Goal: Task Accomplishment & Management: Use online tool/utility

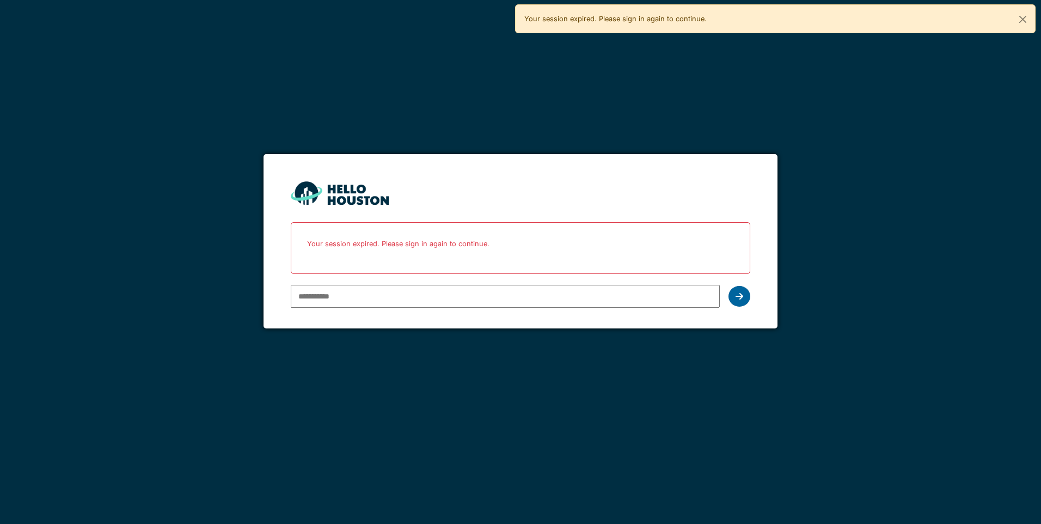
type input "**********"
click at [743, 296] on div at bounding box center [739, 296] width 22 height 21
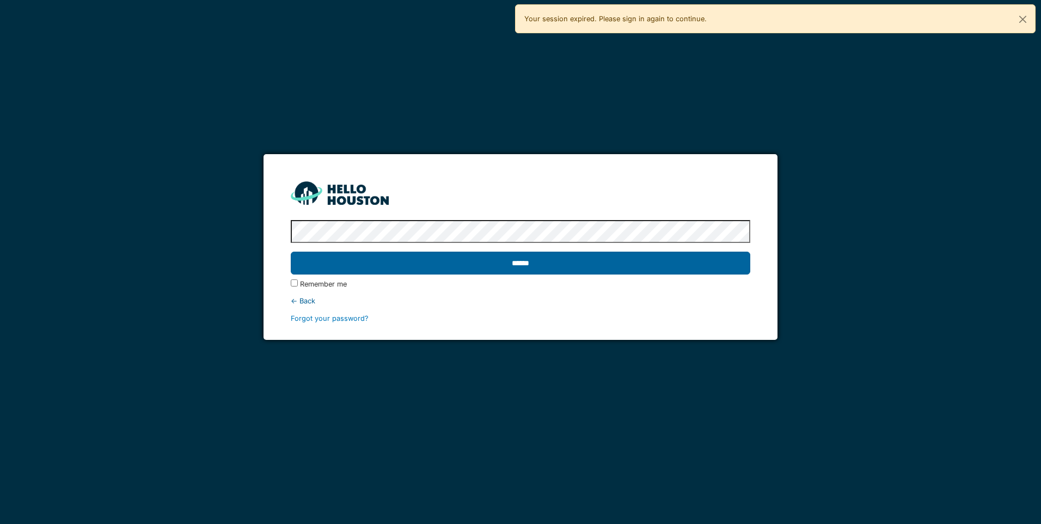
click at [528, 265] on input "******" at bounding box center [520, 262] width 459 height 23
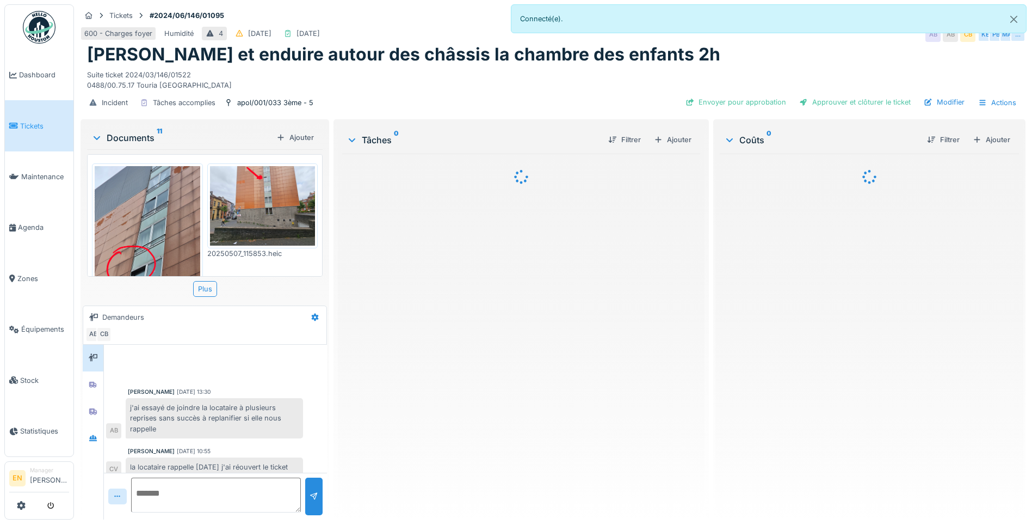
scroll to position [20, 0]
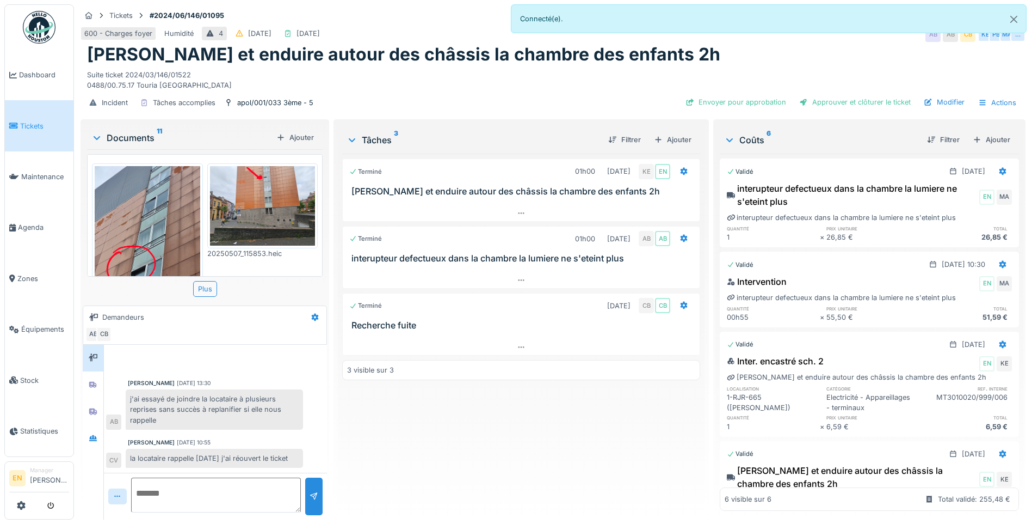
click at [412, 432] on div "Terminé 01h00 [DATE] KE EN Gratter et enduire autour des châssis la chambre des…" at bounding box center [521, 331] width 358 height 357
click at [371, 448] on div "Terminé 01h00 [DATE] KE EN Gratter et enduire autour des châssis la chambre des…" at bounding box center [521, 331] width 358 height 357
click at [1010, 14] on button "Close" at bounding box center [1014, 19] width 24 height 29
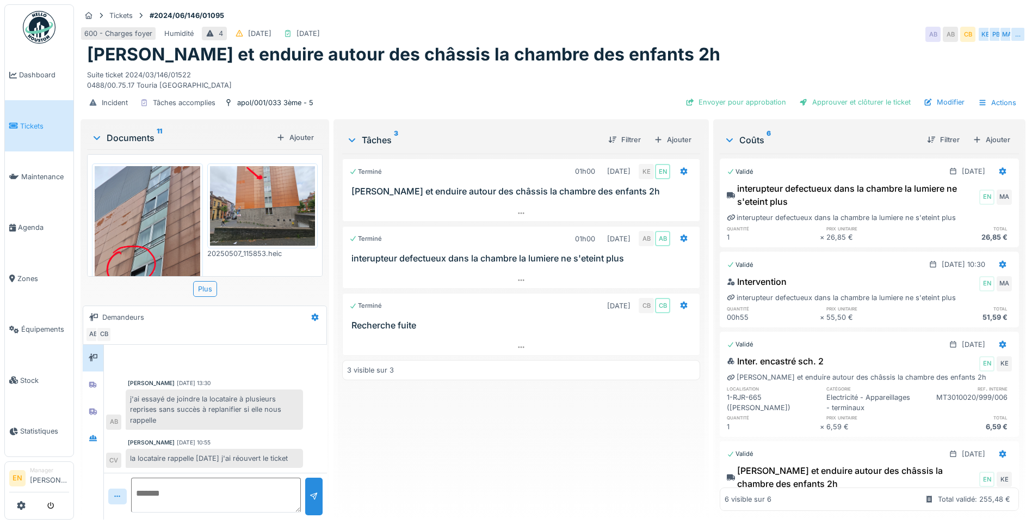
click at [518, 439] on div "Terminé 01h00 [DATE] KE EN Gratter et enduire autour des châssis la chambre des…" at bounding box center [521, 331] width 358 height 357
click at [439, 433] on div "Terminé 01h00 [DATE] KE EN Gratter et enduire autour des châssis la chambre des…" at bounding box center [521, 331] width 358 height 357
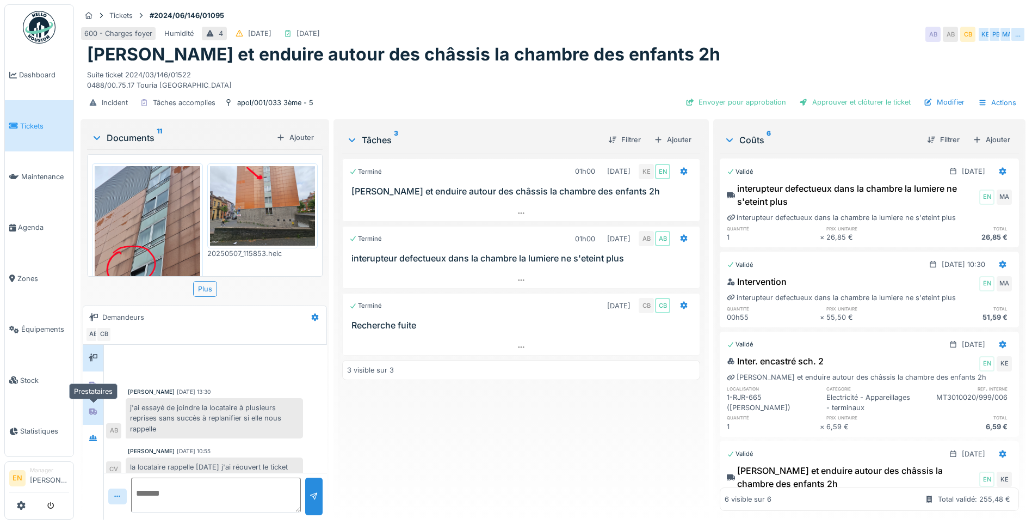
click at [97, 408] on icon at bounding box center [93, 411] width 9 height 7
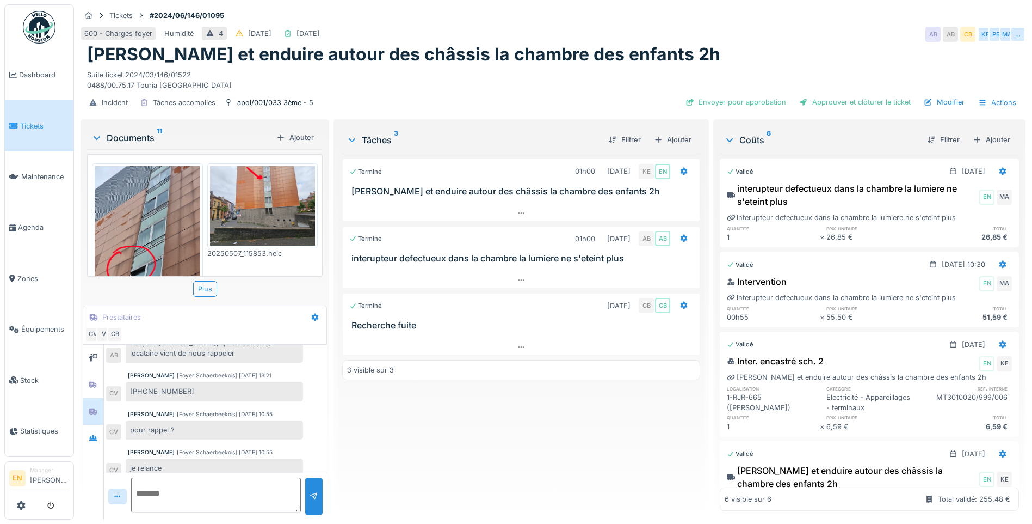
click at [385, 439] on div "Terminé 01h00 [DATE] KE EN Gratter et enduire autour des châssis la chambre des…" at bounding box center [521, 331] width 358 height 357
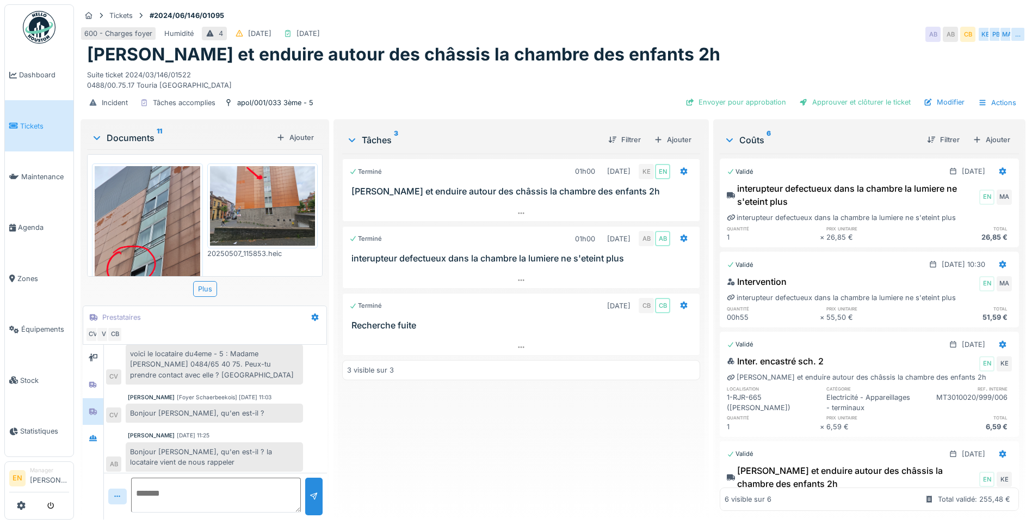
scroll to position [420, 0]
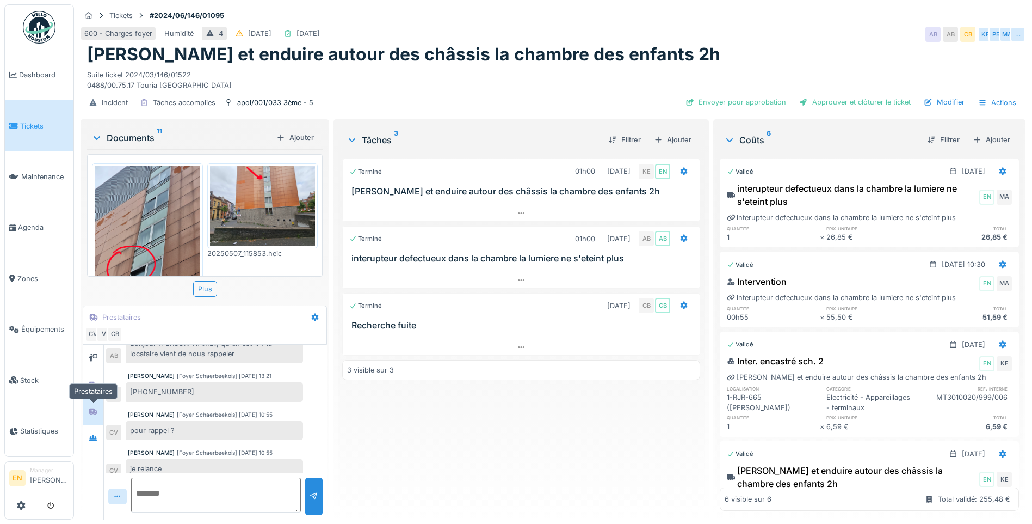
click at [96, 410] on icon at bounding box center [93, 411] width 8 height 7
click at [98, 388] on div at bounding box center [93, 385] width 16 height 14
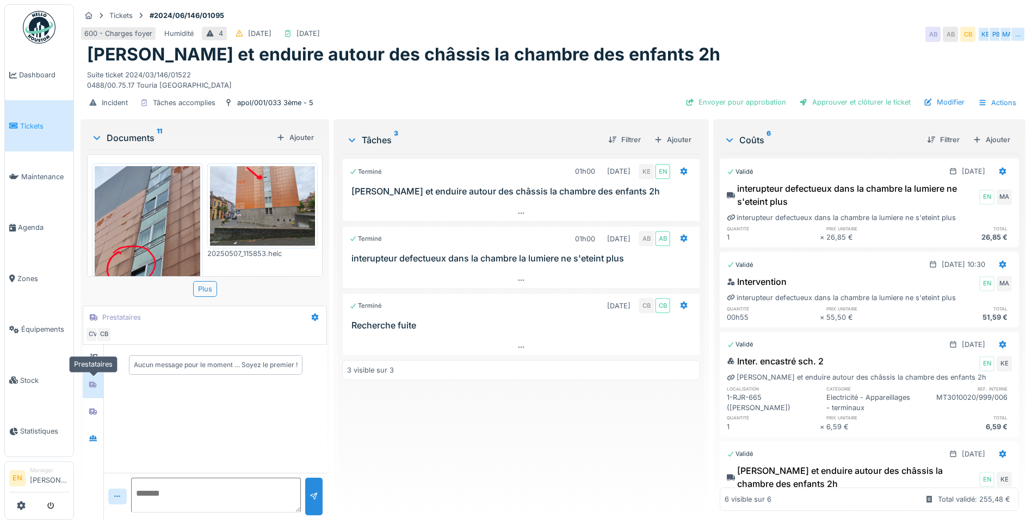
scroll to position [0, 0]
click at [96, 441] on icon at bounding box center [93, 437] width 9 height 7
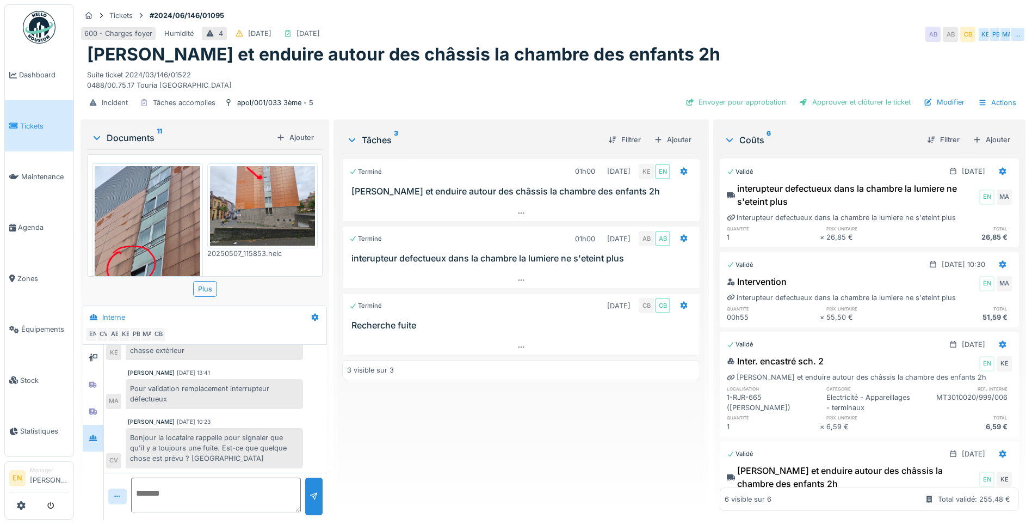
click at [370, 432] on div "Terminé 01h00 [DATE] KE EN Gratter et enduire autour des châssis la chambre des…" at bounding box center [521, 331] width 358 height 357
click at [524, 347] on div at bounding box center [521, 347] width 357 height 16
click at [439, 456] on div "Terminé 01h00 11/02/2025 KE EN Gratter et enduire autour des châssis la chambre…" at bounding box center [521, 331] width 358 height 357
click at [505, 459] on div "Terminé 01h00 11/02/2025 KE EN Gratter et enduire autour des châssis la chambre…" at bounding box center [521, 331] width 358 height 357
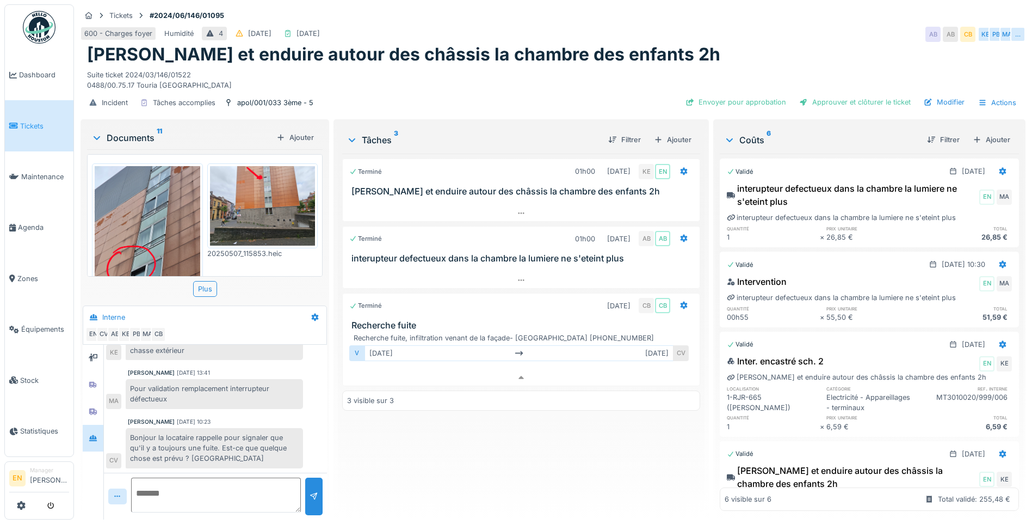
click at [505, 459] on div "Terminé 01h00 11/02/2025 KE EN Gratter et enduire autour des châssis la chambre…" at bounding box center [521, 331] width 358 height 357
click at [445, 458] on div "Terminé 01h00 11/02/2025 KE EN Gratter et enduire autour des châssis la chambre…" at bounding box center [521, 331] width 358 height 357
click at [153, 224] on img at bounding box center [148, 236] width 106 height 140
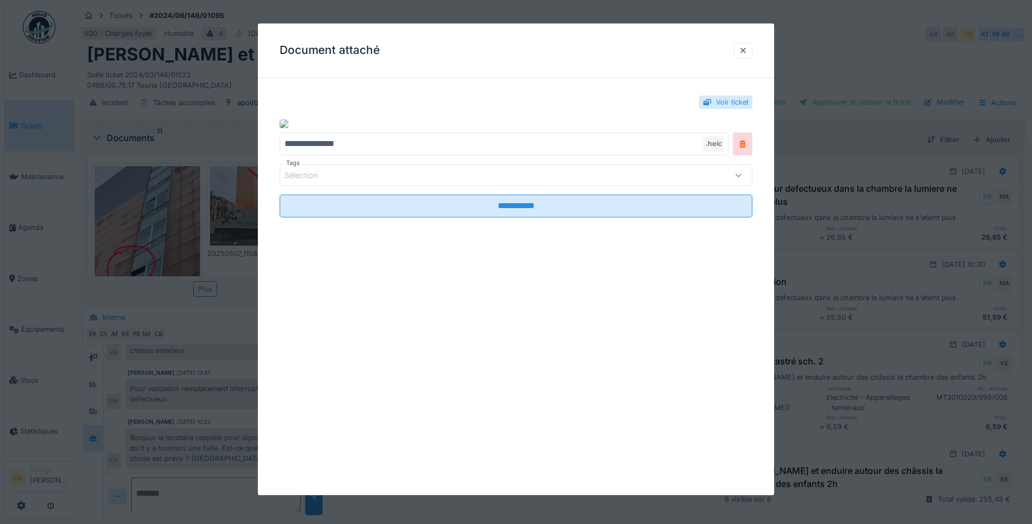
drag, startPoint x: 754, startPoint y: 50, endPoint x: 383, endPoint y: 64, distance: 370.9
click at [753, 50] on div at bounding box center [743, 50] width 19 height 16
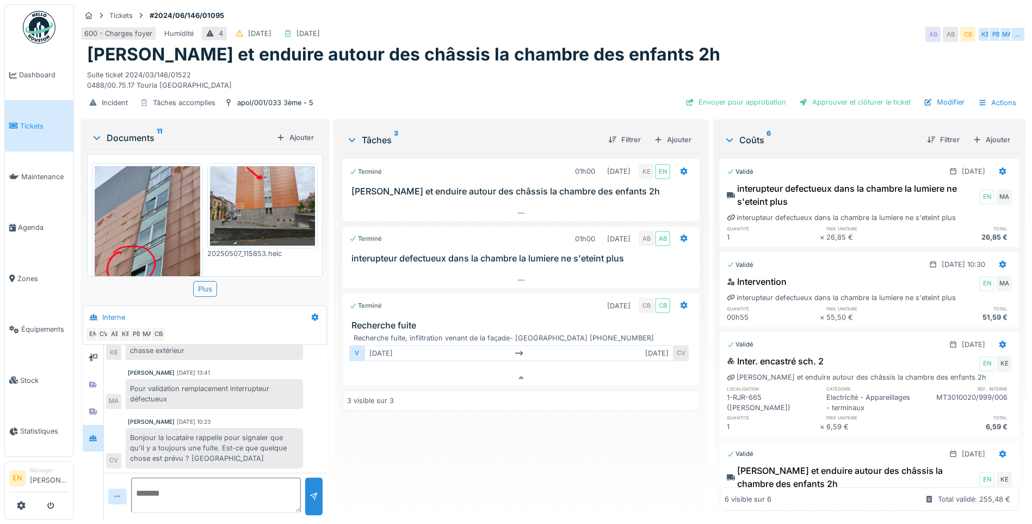
click at [150, 208] on img at bounding box center [148, 236] width 106 height 140
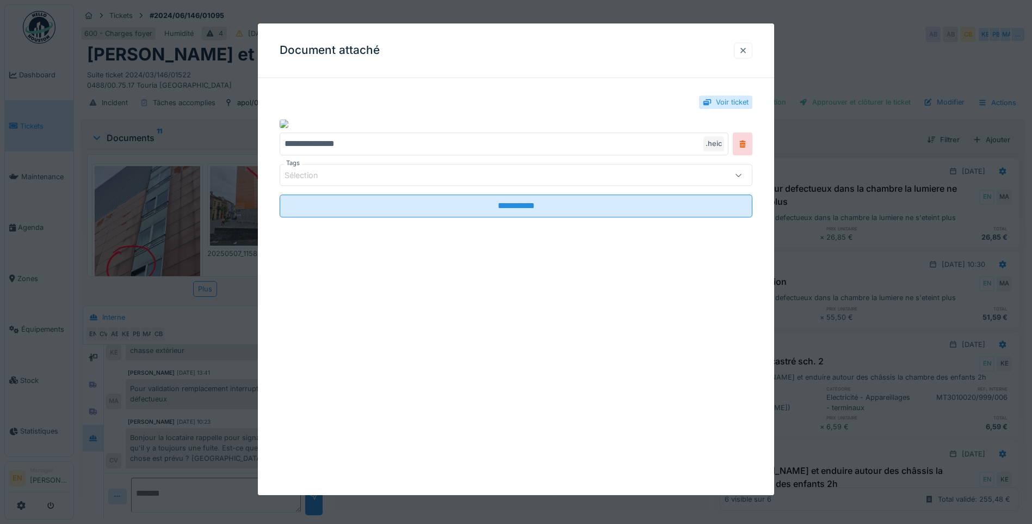
click at [741, 52] on div at bounding box center [743, 50] width 19 height 16
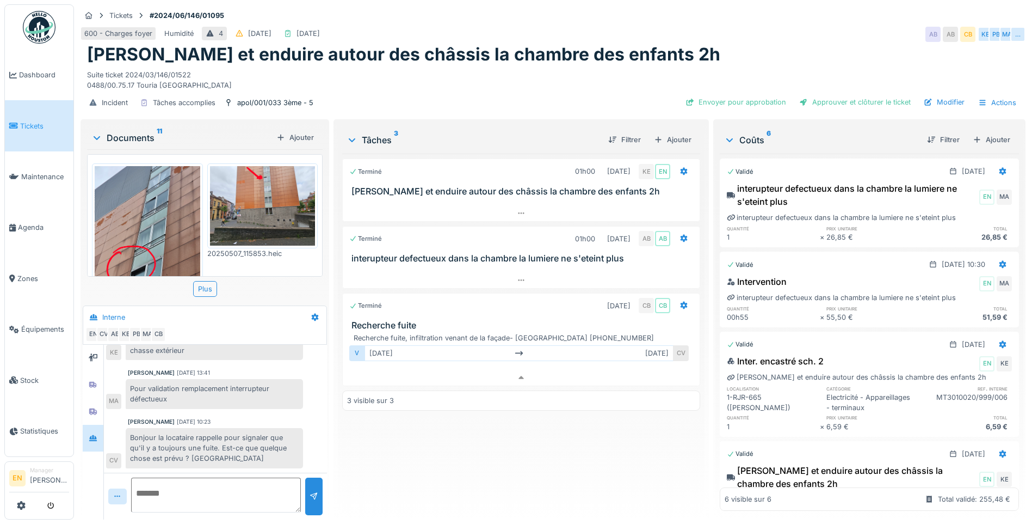
click at [246, 206] on img at bounding box center [263, 205] width 106 height 79
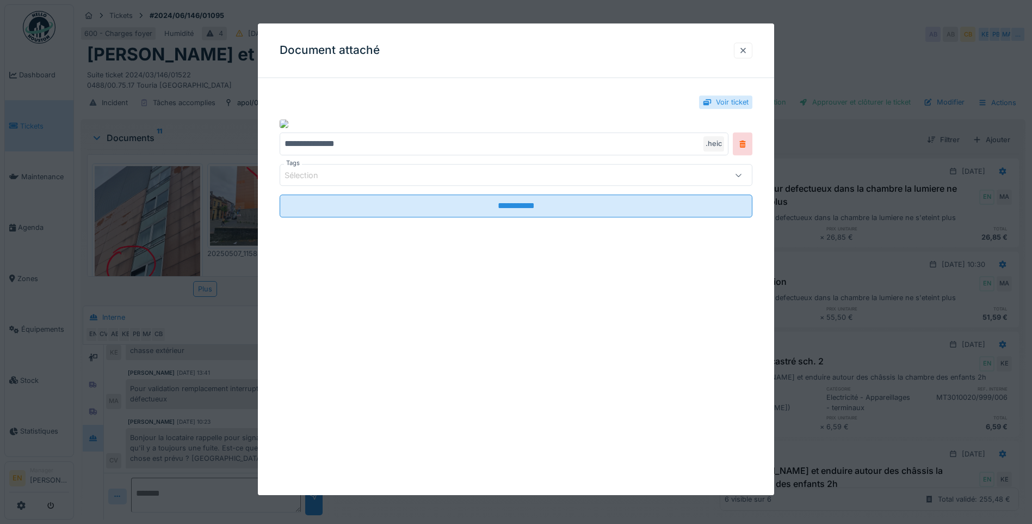
click at [748, 51] on div at bounding box center [743, 50] width 9 height 10
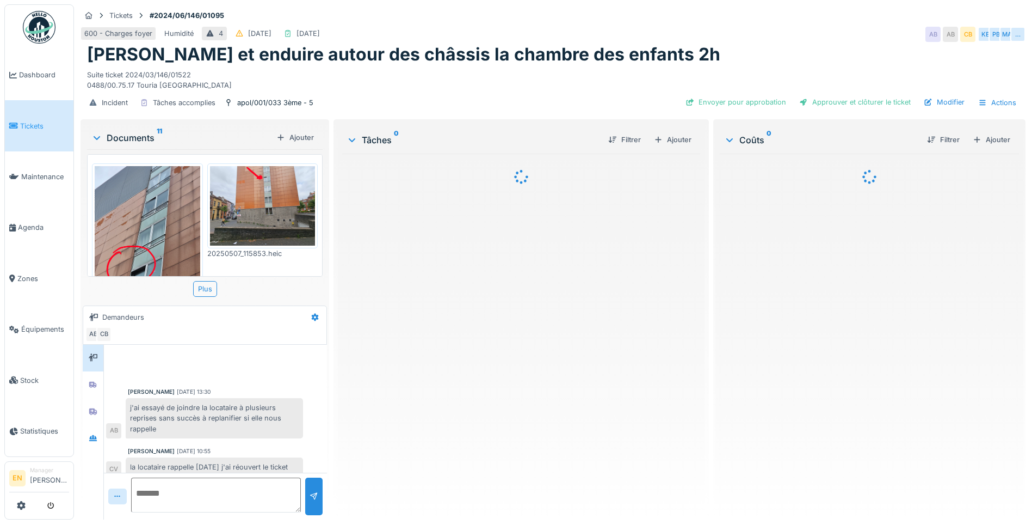
scroll to position [20, 0]
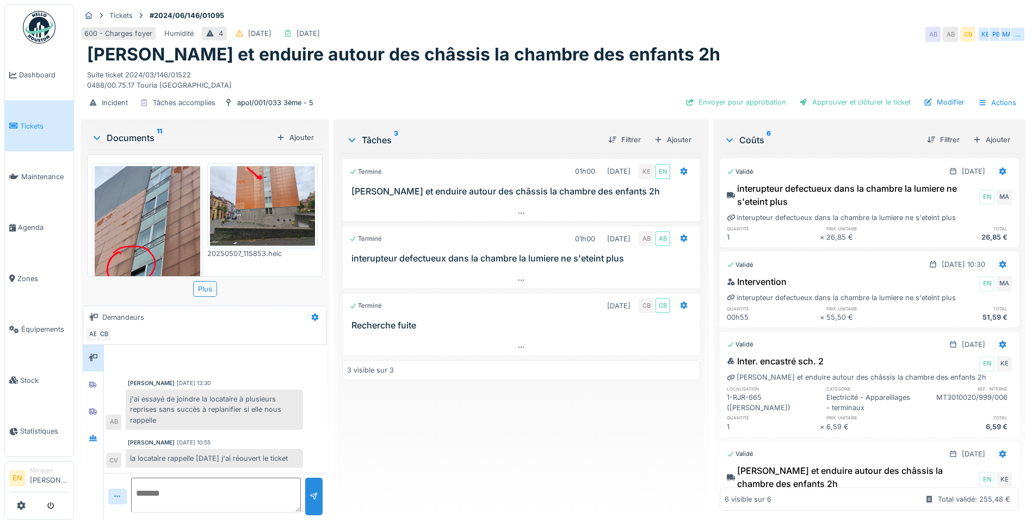
click at [157, 223] on img at bounding box center [148, 236] width 106 height 140
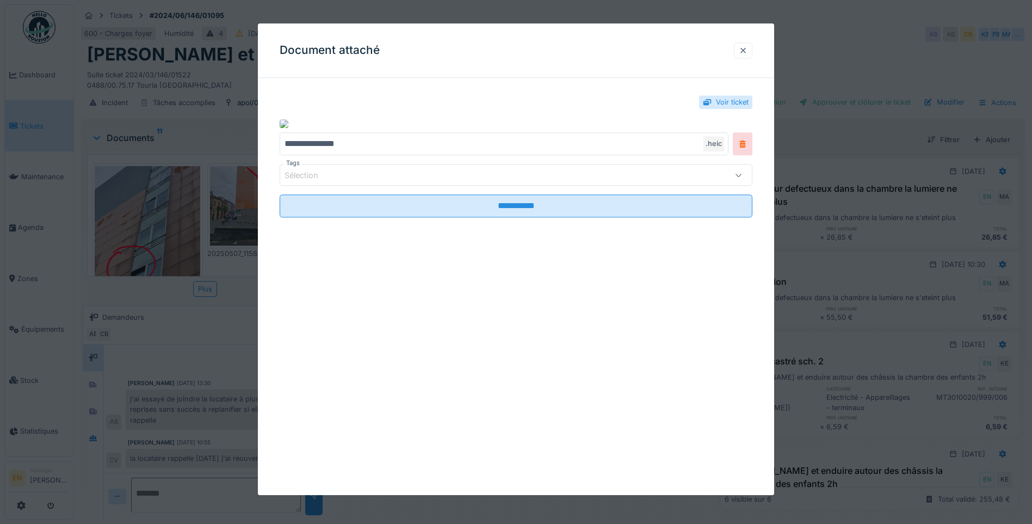
click at [748, 51] on div at bounding box center [743, 50] width 9 height 10
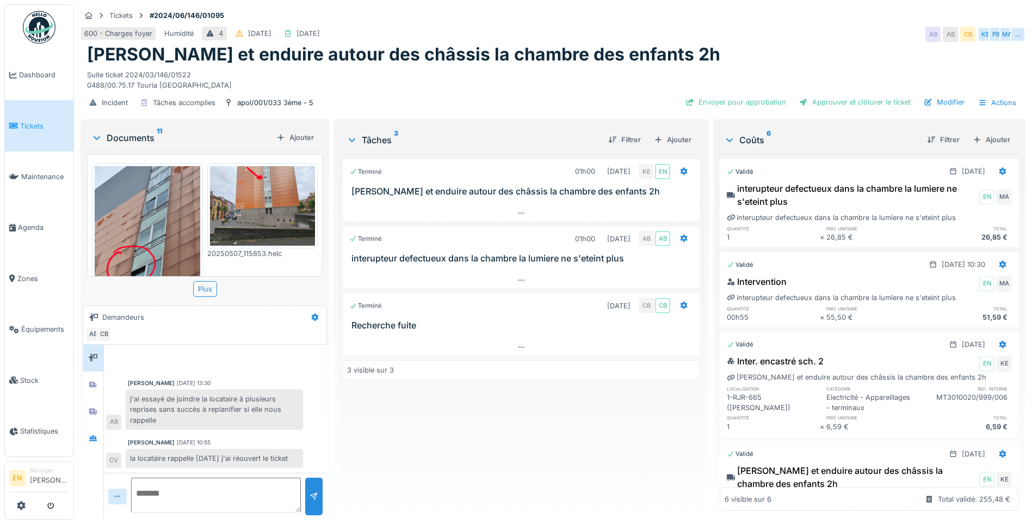
click at [247, 208] on img at bounding box center [263, 205] width 106 height 79
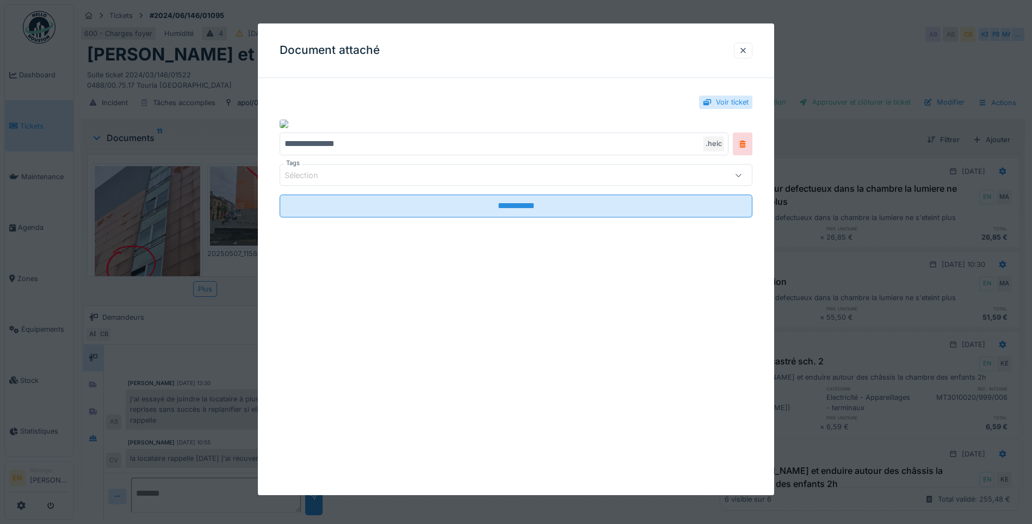
scroll to position [8, 0]
click at [748, 53] on div at bounding box center [743, 50] width 9 height 10
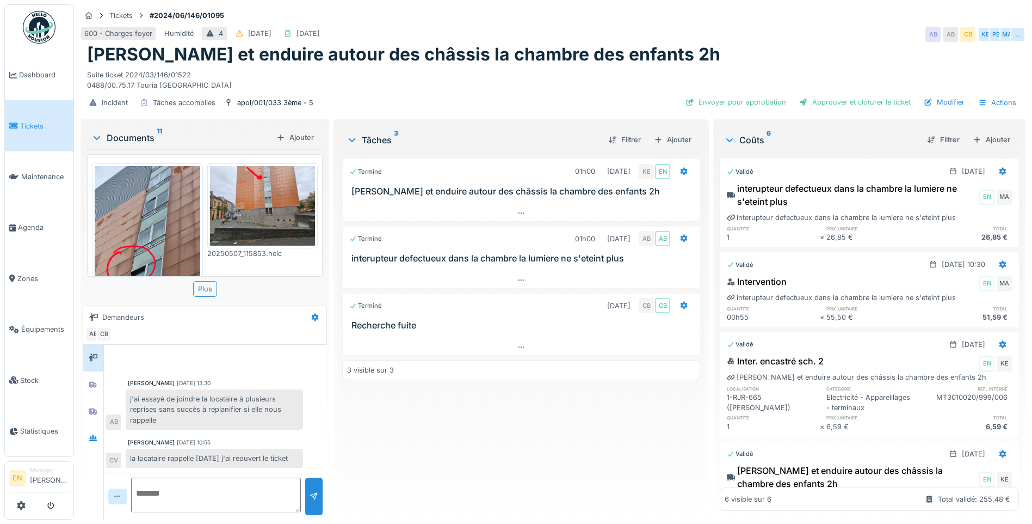
click at [534, 440] on div "Terminé 01h00 [DATE] KE EN Gratter et enduire autour des châssis la chambre des…" at bounding box center [521, 331] width 358 height 357
click at [93, 407] on div at bounding box center [93, 411] width 9 height 10
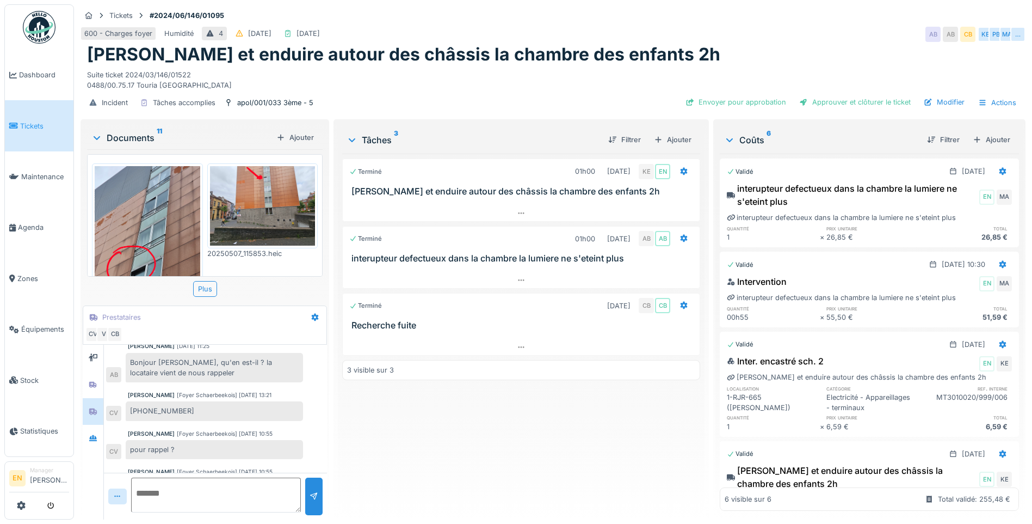
scroll to position [420, 0]
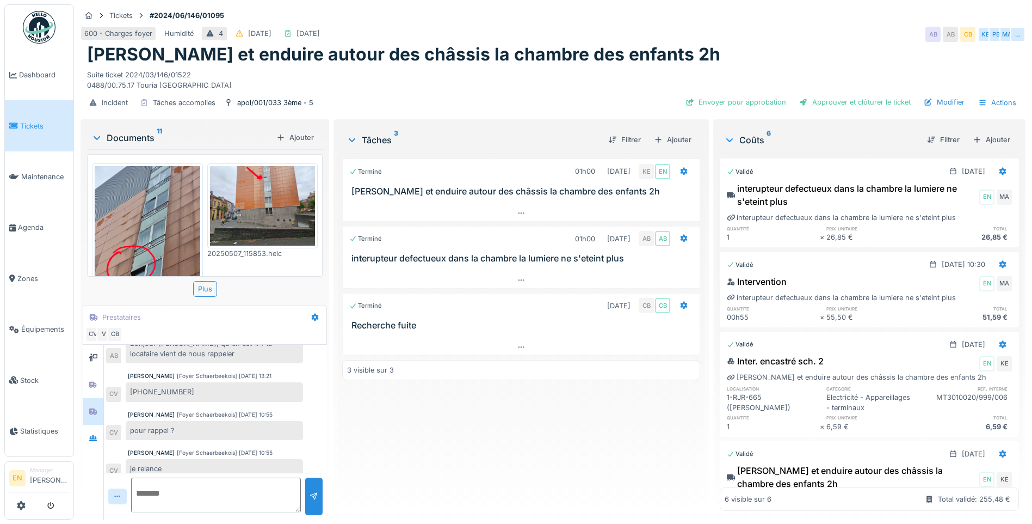
drag, startPoint x: 500, startPoint y: 476, endPoint x: 488, endPoint y: 462, distance: 18.1
click at [496, 469] on div "Terminé 01h00 [DATE] KE EN Gratter et enduire autour des châssis la chambre des…" at bounding box center [521, 331] width 358 height 357
click at [519, 435] on div "Terminé 01h00 [DATE] KE EN Gratter et enduire autour des châssis la chambre des…" at bounding box center [521, 331] width 358 height 357
click at [520, 441] on div "Terminé 01h00 [DATE] KE EN Gratter et enduire autour des châssis la chambre des…" at bounding box center [521, 331] width 358 height 357
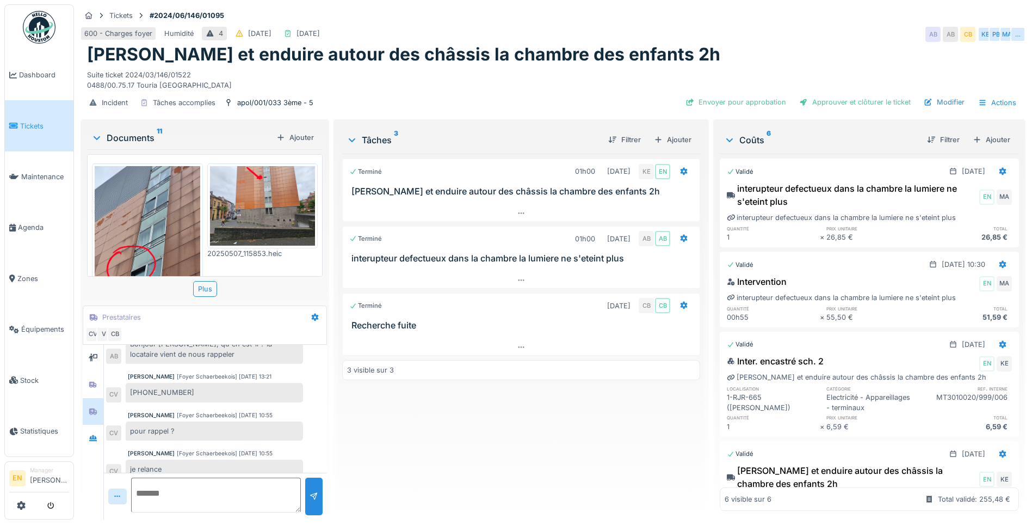
click at [564, 97] on div "Incident Tâches accomplies apol/001/033 3ème - 5 Envoyer pour approbation Appro…" at bounding box center [553, 102] width 945 height 24
click at [476, 451] on div "Terminé 01h00 [DATE] KE EN Gratter et enduire autour des châssis la chambre des…" at bounding box center [521, 331] width 358 height 357
